Goal: Navigation & Orientation: Find specific page/section

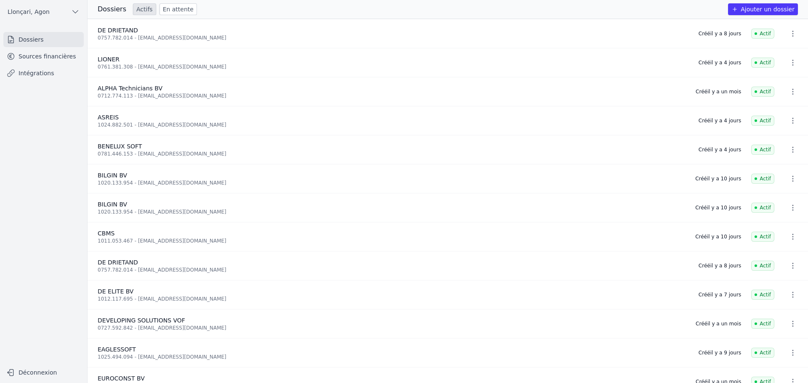
click at [38, 57] on link "Sources financières" at bounding box center [43, 56] width 80 height 15
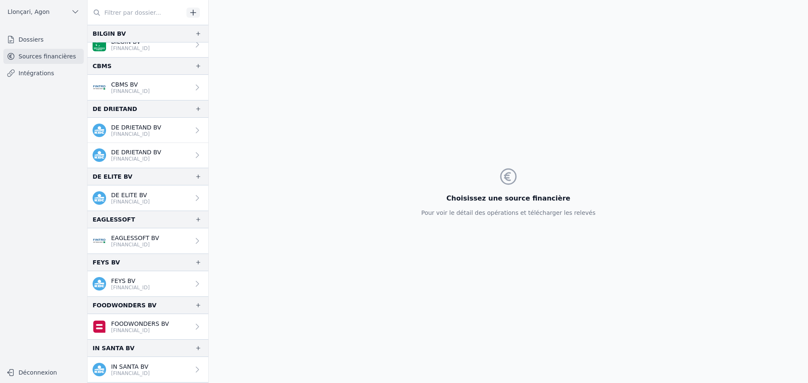
scroll to position [281, 0]
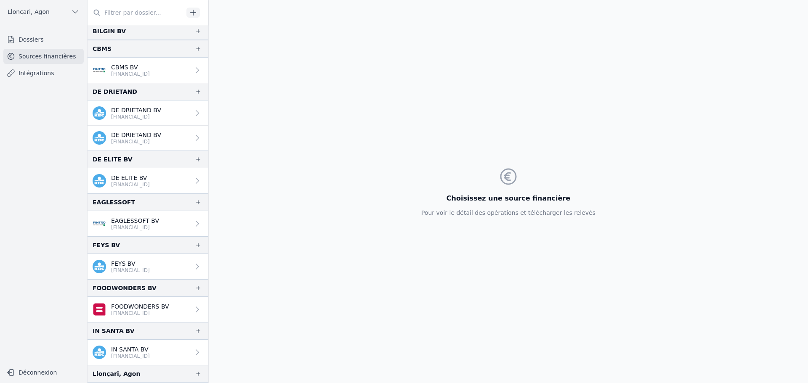
click at [142, 229] on p "[FINANCIAL_ID]" at bounding box center [135, 227] width 48 height 7
